Goal: Information Seeking & Learning: Learn about a topic

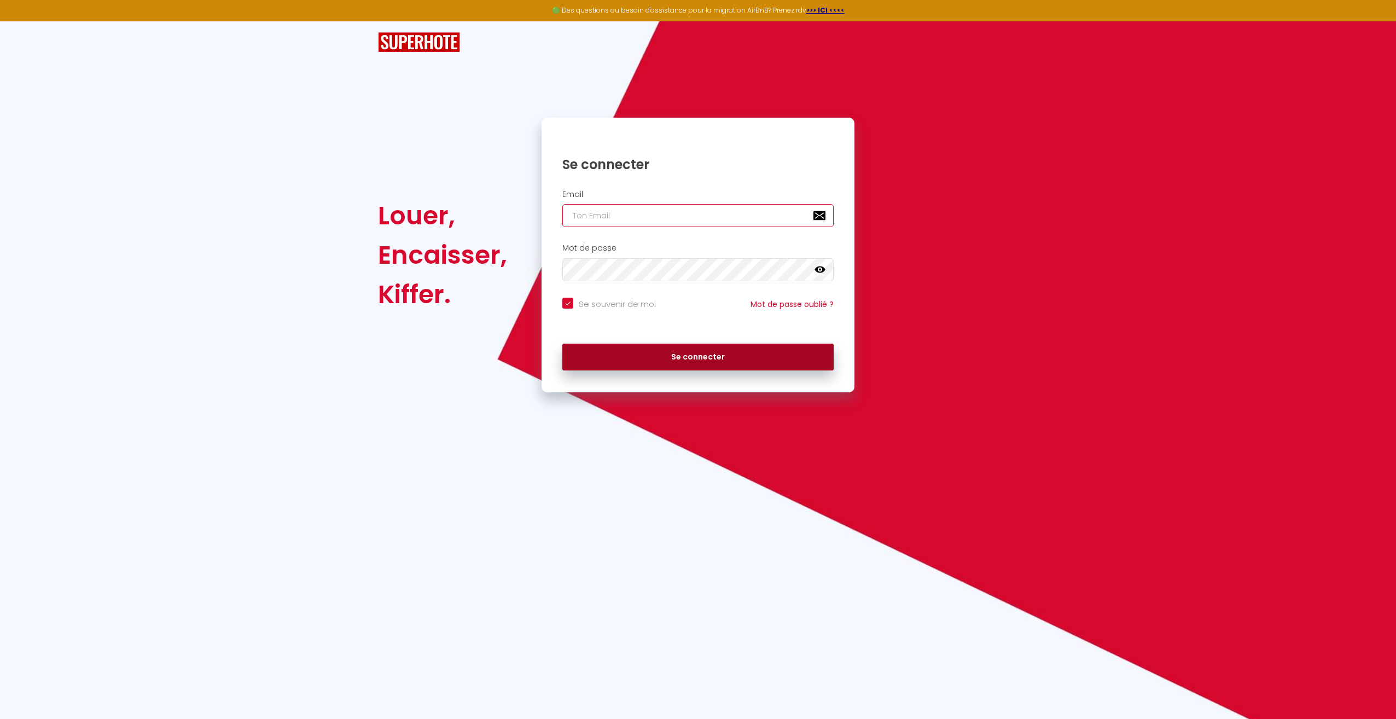
type input "[EMAIL_ADDRESS][DOMAIN_NAME]"
click at [671, 353] on button "Se connecter" at bounding box center [698, 357] width 271 height 27
checkbox input "true"
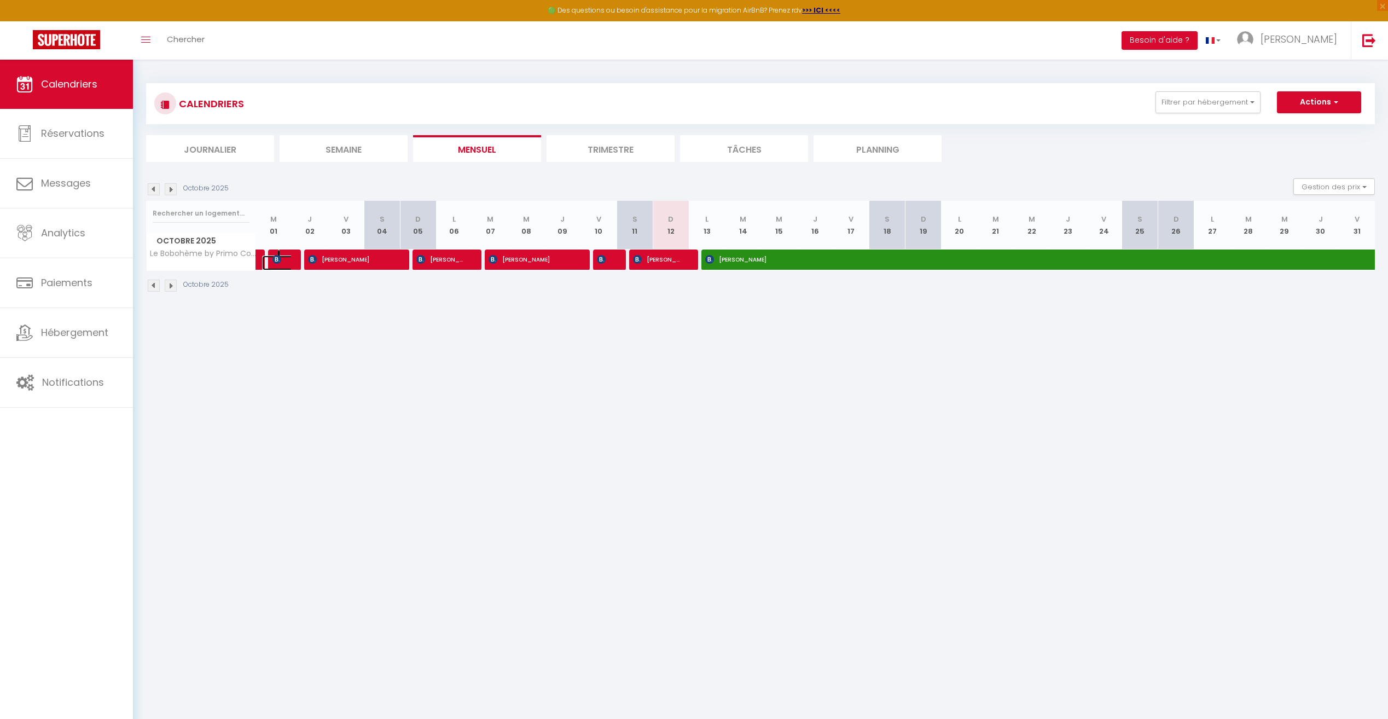
click at [286, 260] on link at bounding box center [280, 263] width 36 height 15
type input "57"
type input "Mer 01 Octobre 2025"
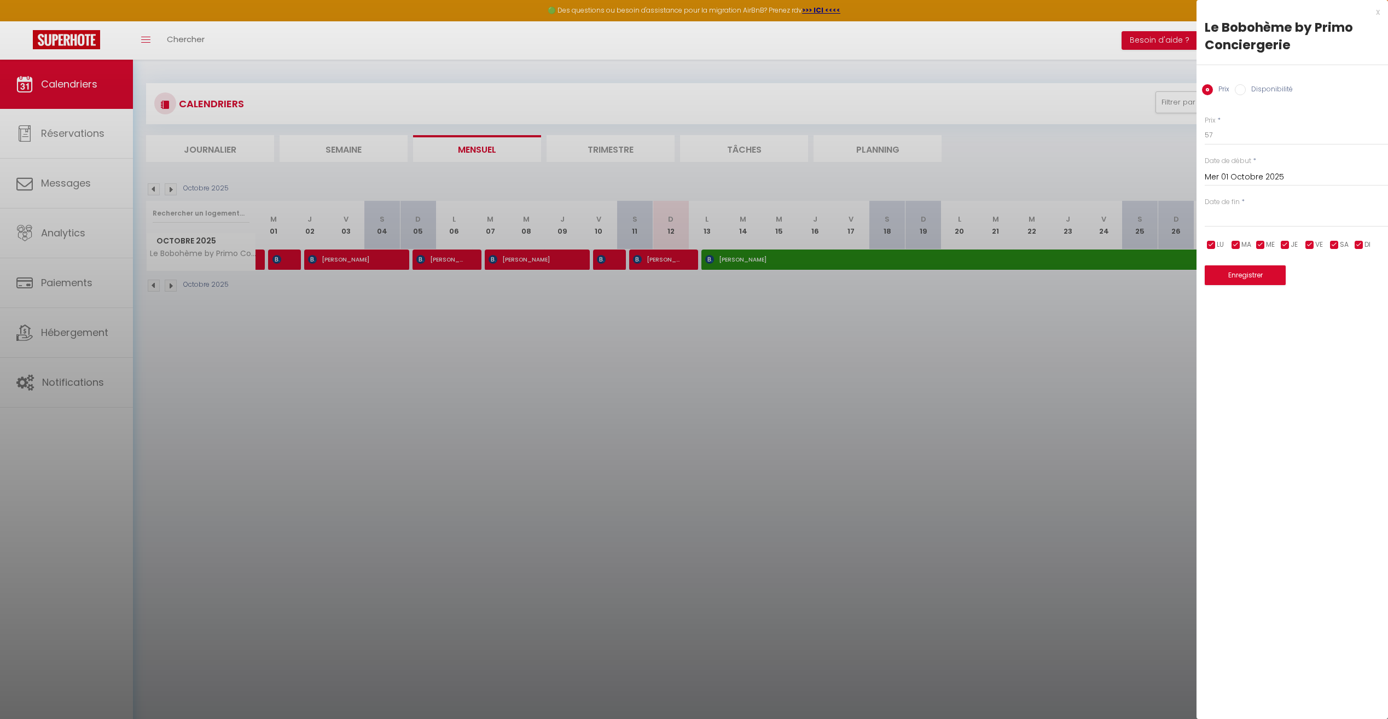
click at [343, 310] on div at bounding box center [694, 359] width 1388 height 719
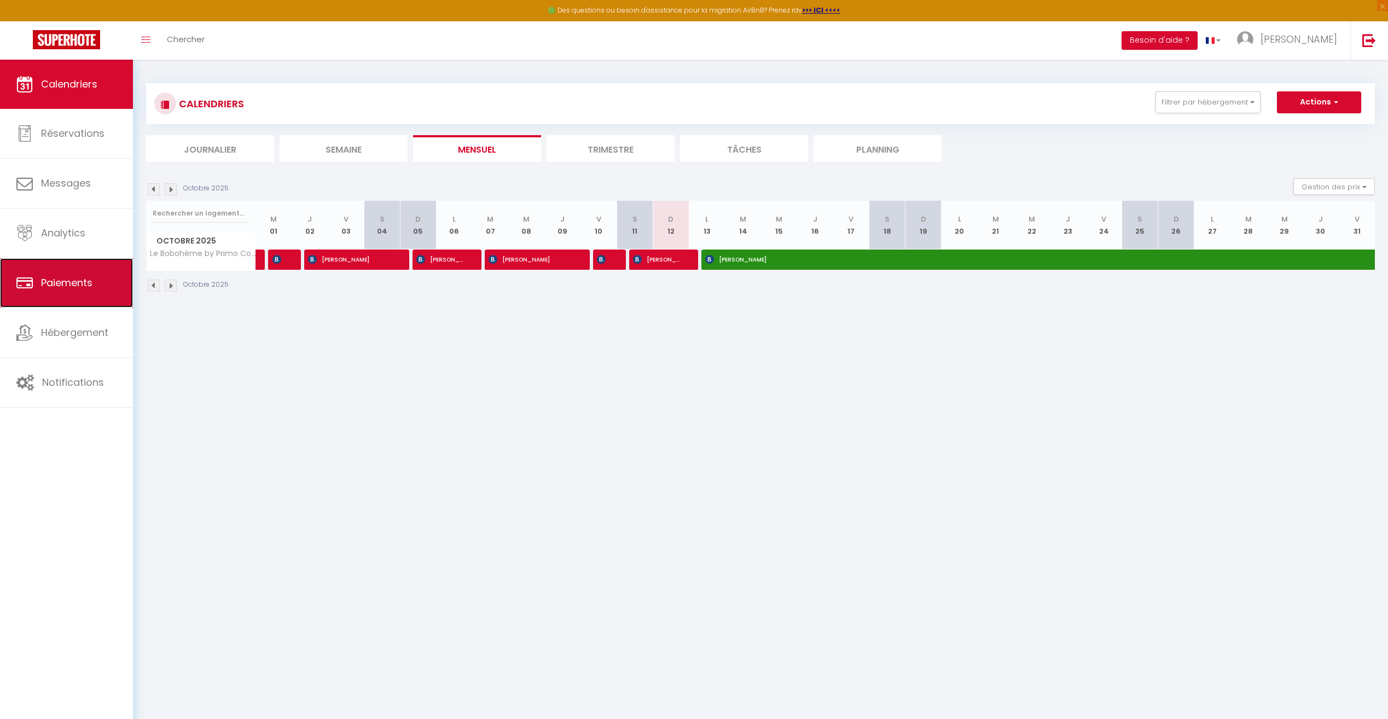
click at [69, 280] on span "Paiements" at bounding box center [66, 283] width 51 height 14
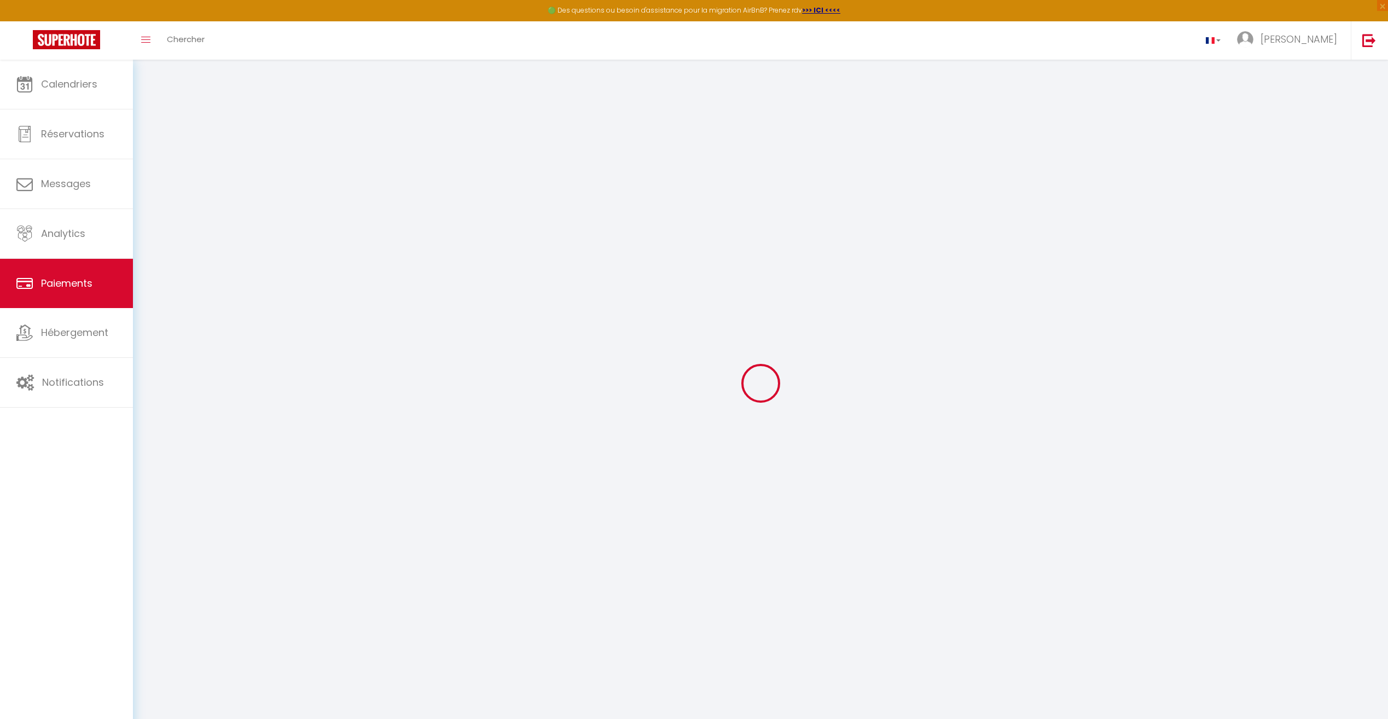
select select "2"
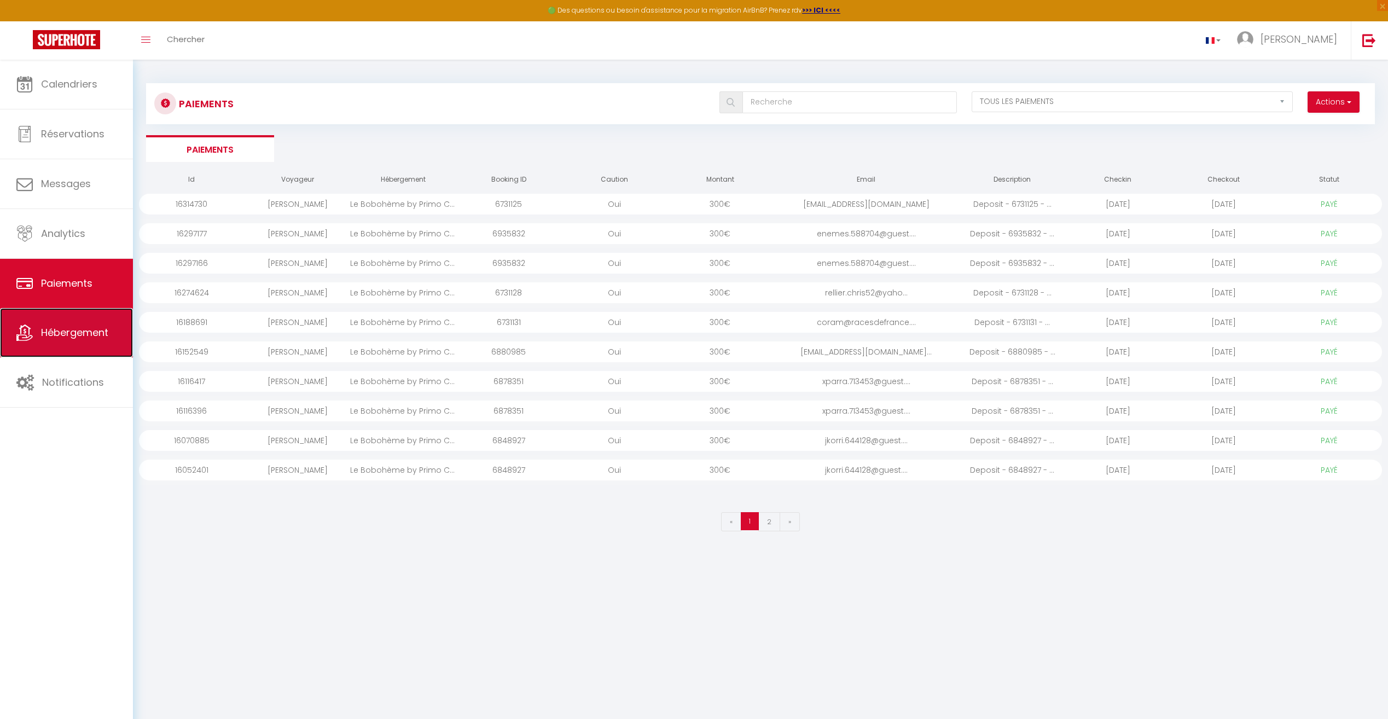
click at [82, 338] on span "Hébergement" at bounding box center [74, 333] width 67 height 14
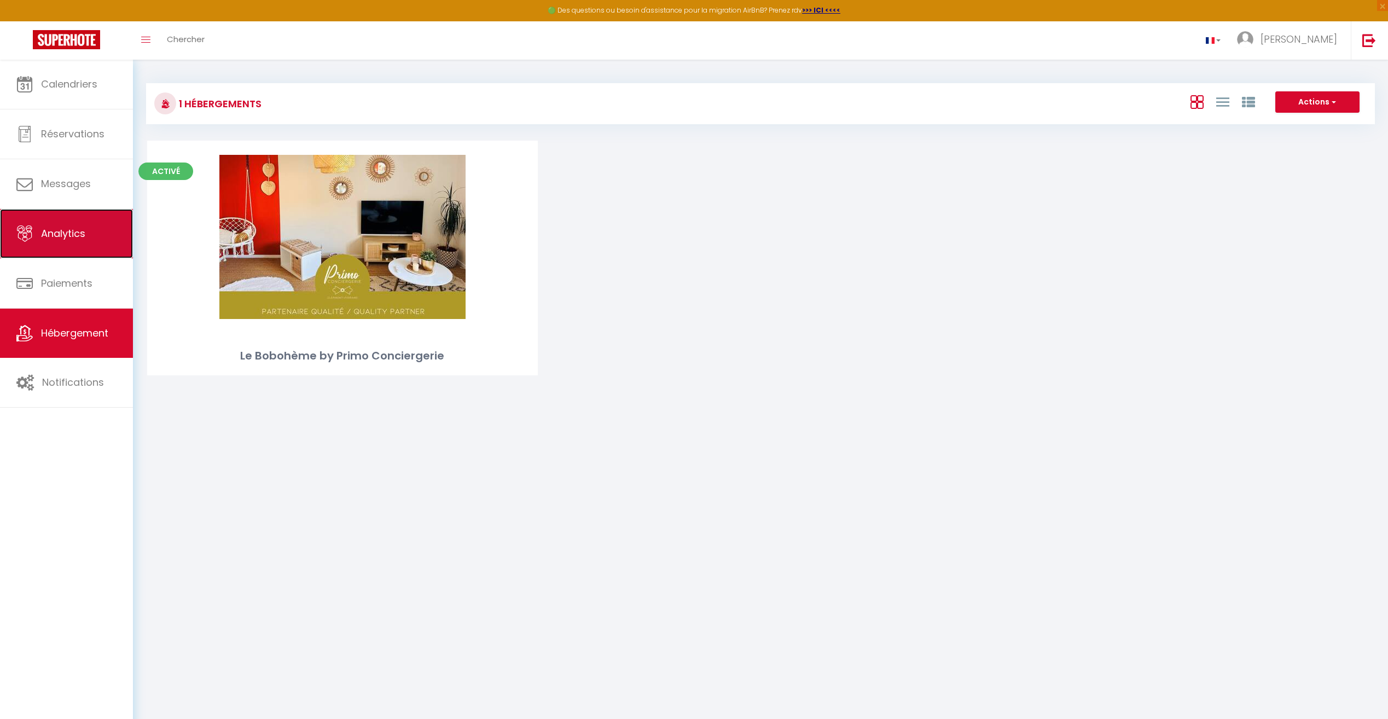
click at [71, 227] on span "Analytics" at bounding box center [63, 234] width 44 height 14
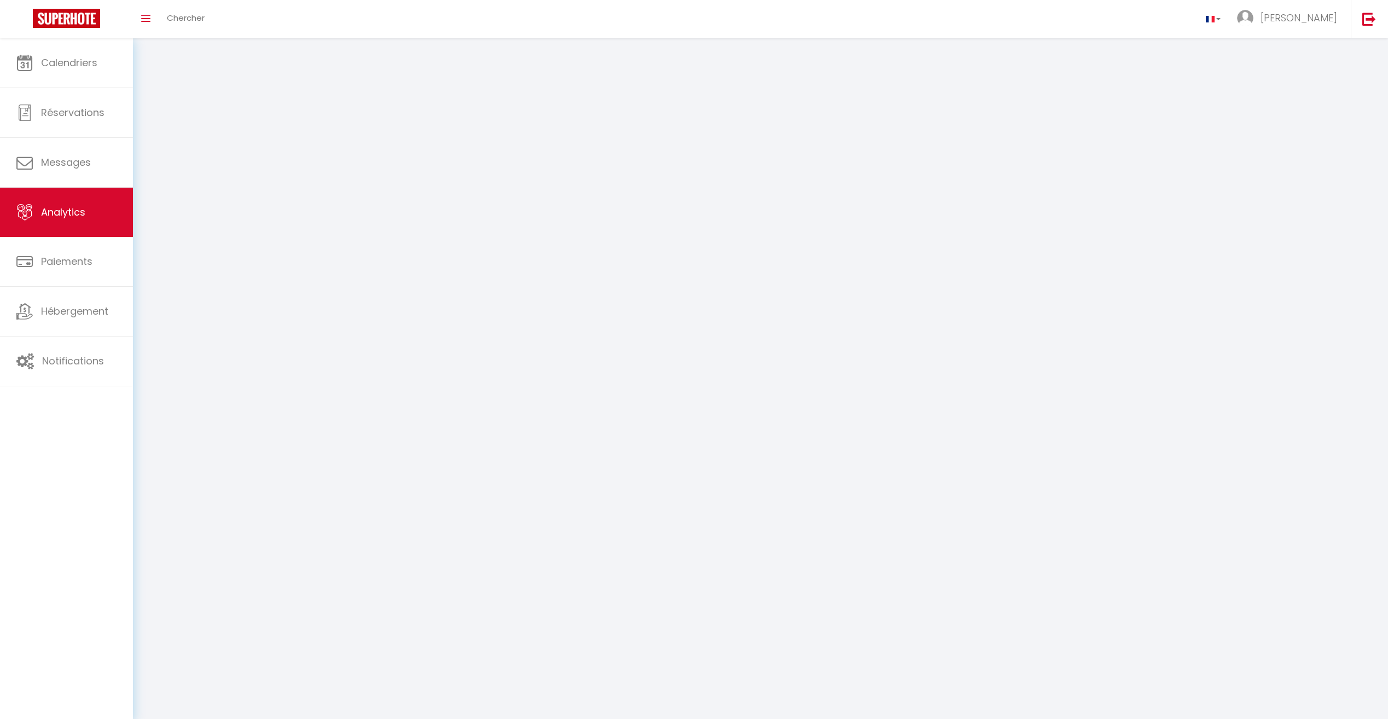
select select "2025"
select select "10"
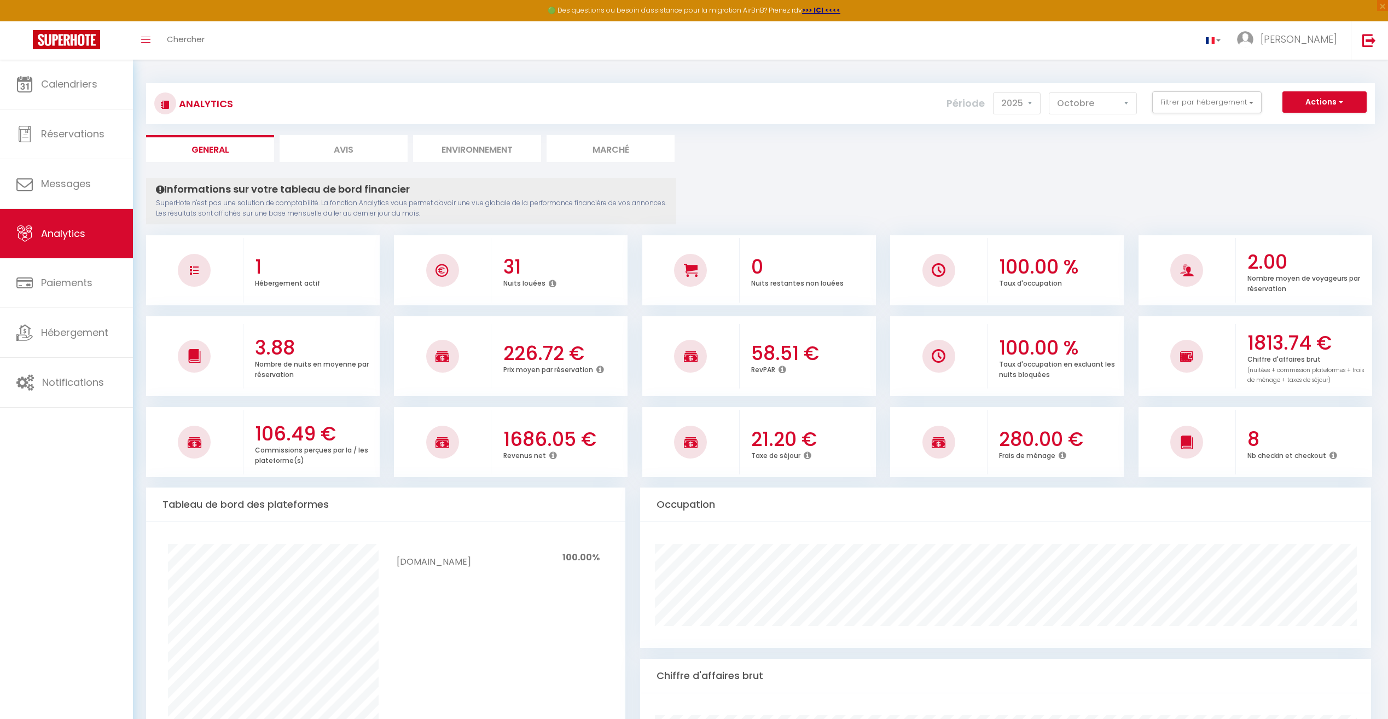
click at [355, 155] on li "Avis" at bounding box center [344, 148] width 128 height 27
select select "2025"
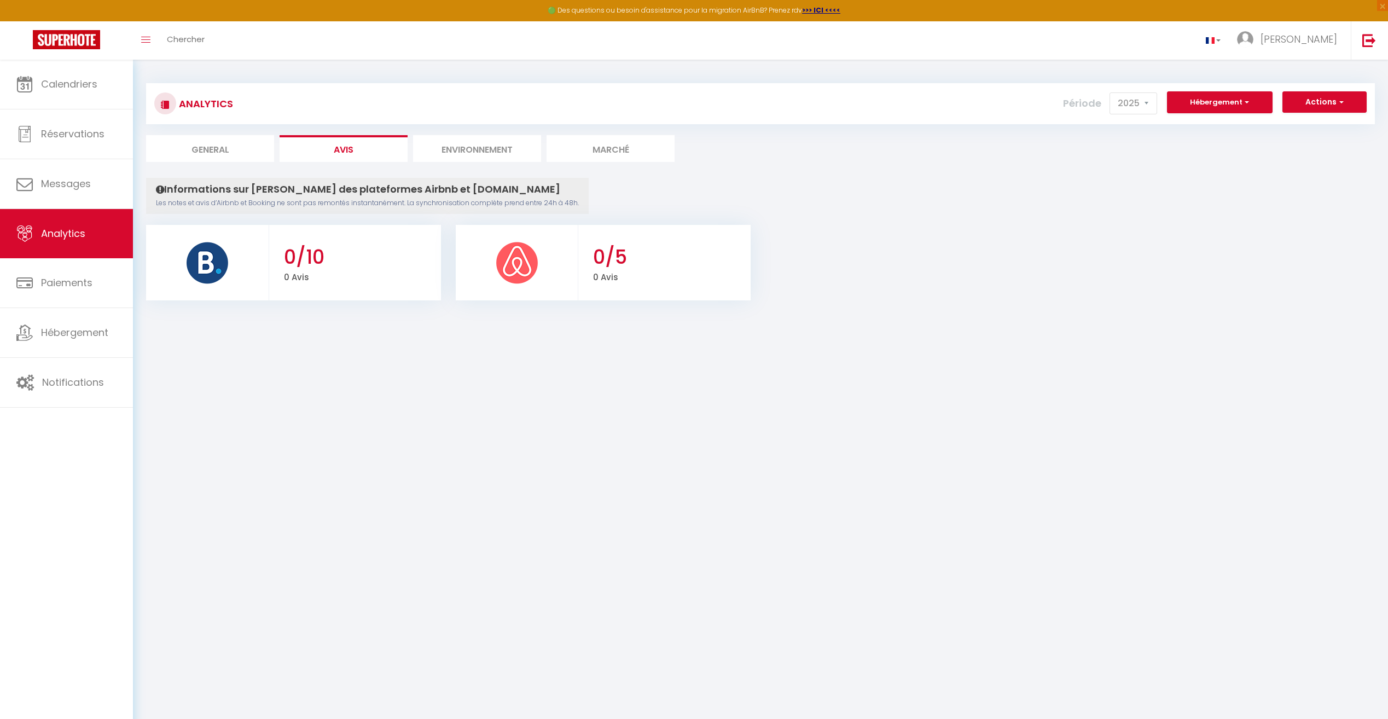
click at [470, 158] on li "Environnement" at bounding box center [477, 148] width 128 height 27
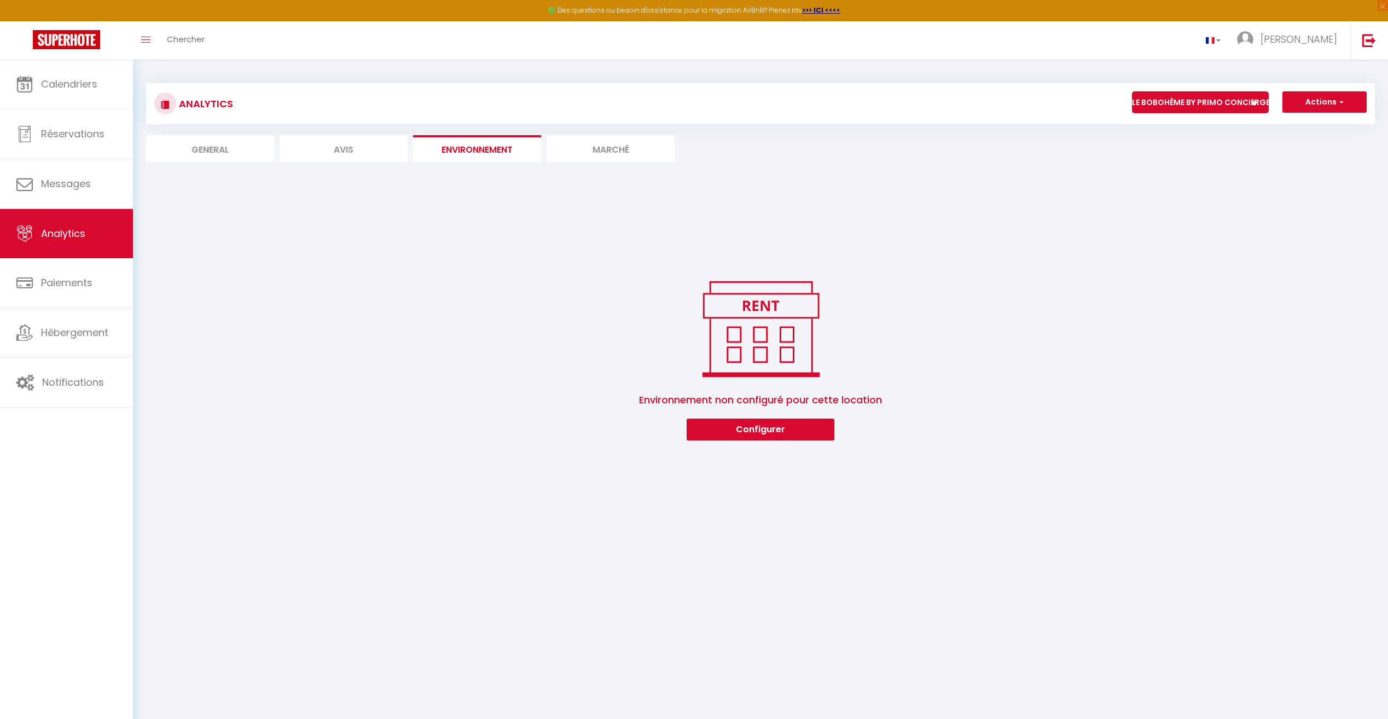
click at [589, 151] on li "Marché" at bounding box center [611, 148] width 128 height 27
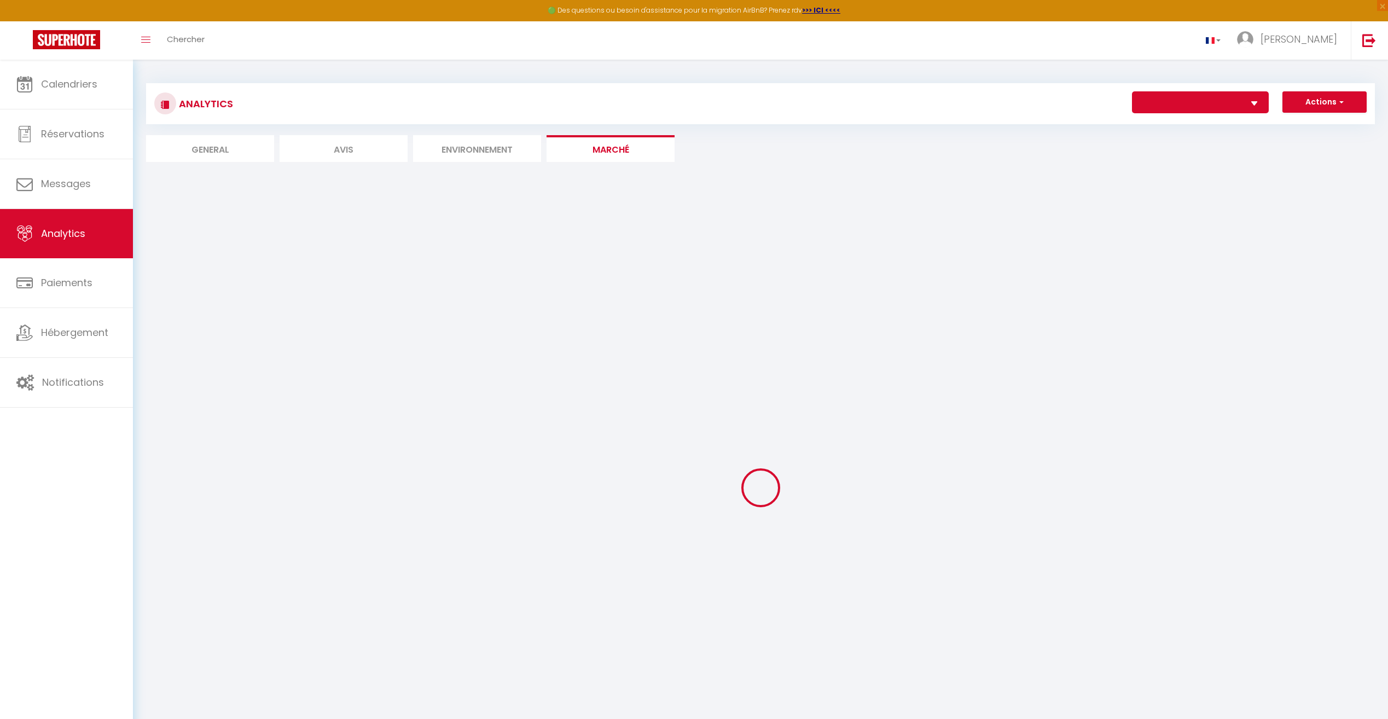
select select "77071"
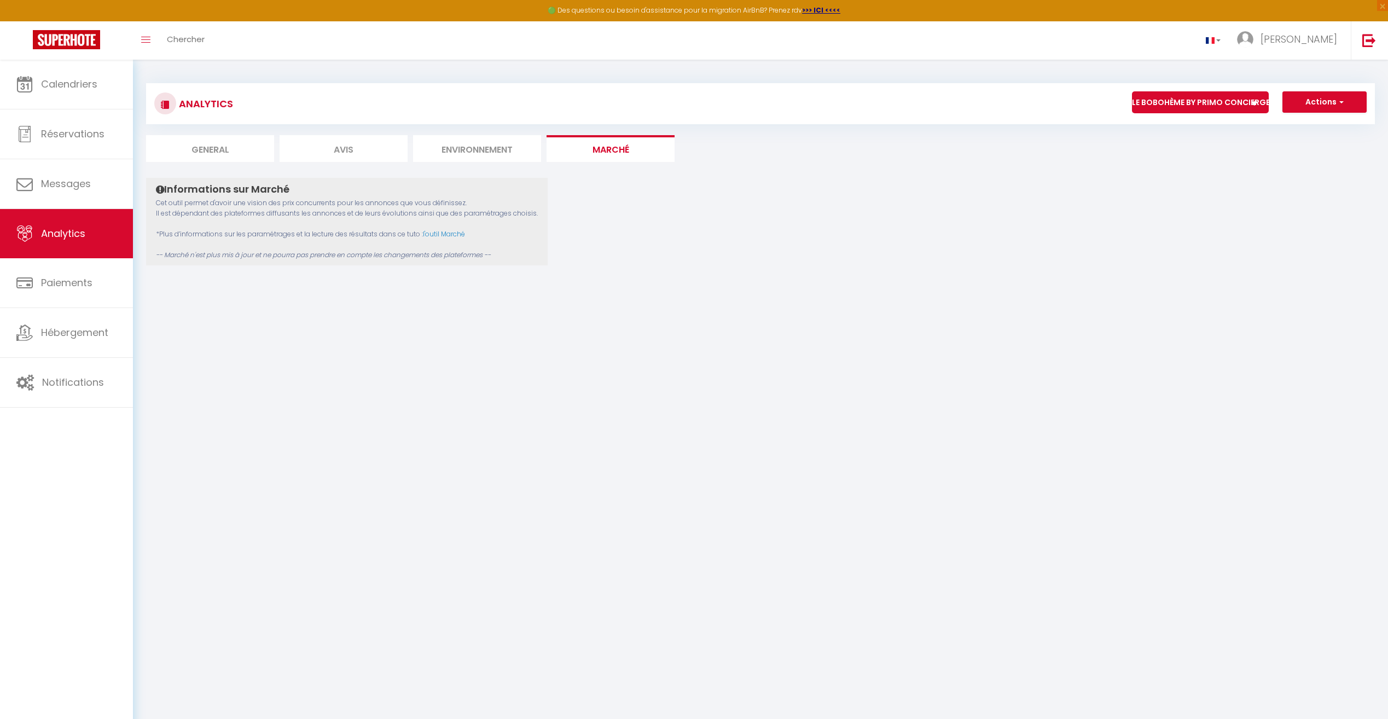
click at [222, 154] on li "General" at bounding box center [210, 148] width 128 height 27
select select "2025"
select select "10"
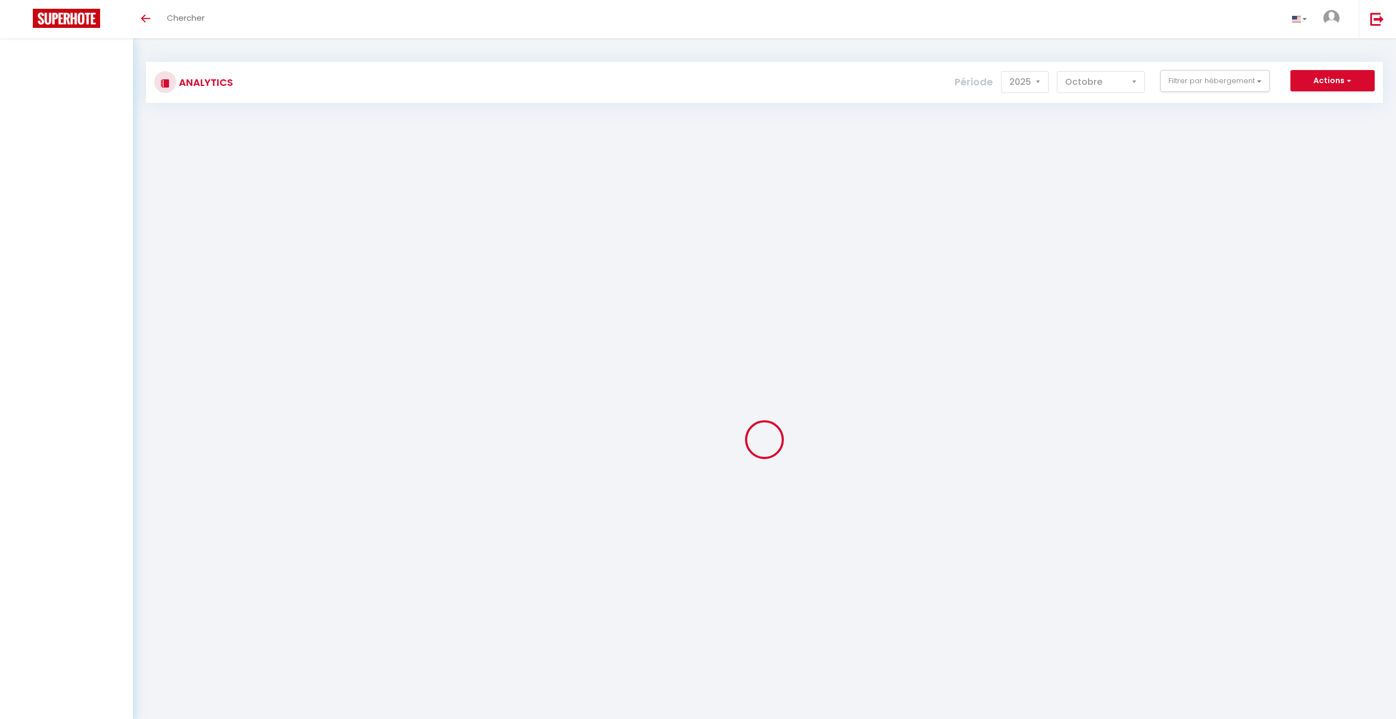
select select "2025"
select select "10"
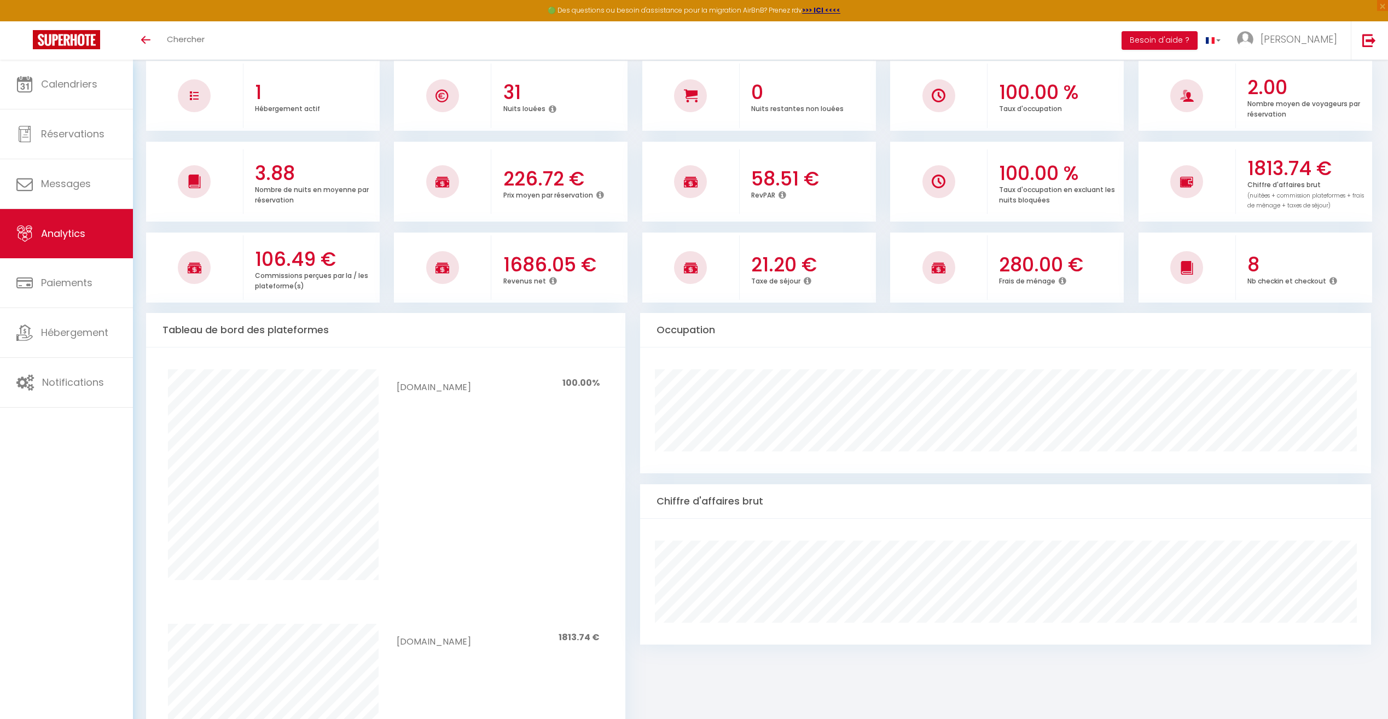
scroll to position [109, 0]
